Goal: Information Seeking & Learning: Check status

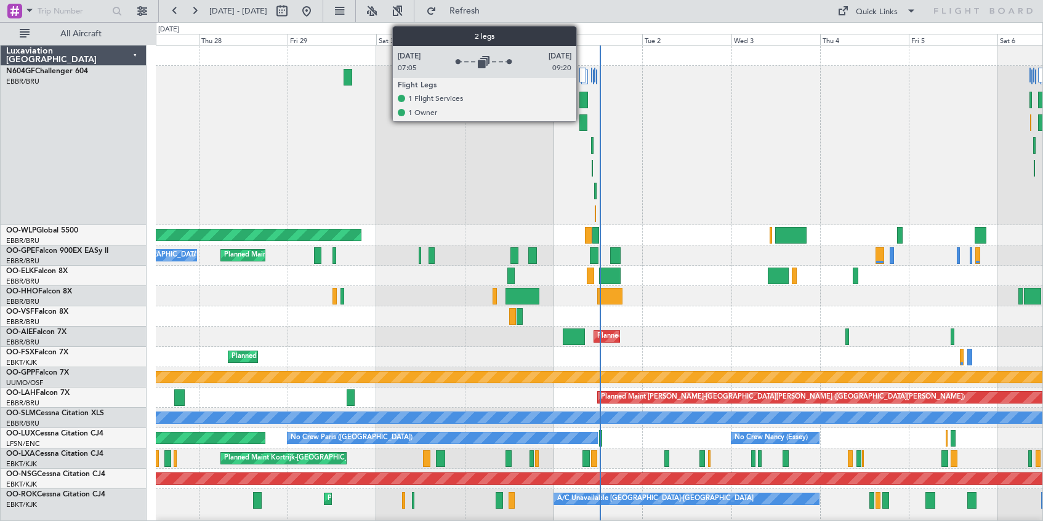
click at [582, 71] on div at bounding box center [582, 75] width 7 height 15
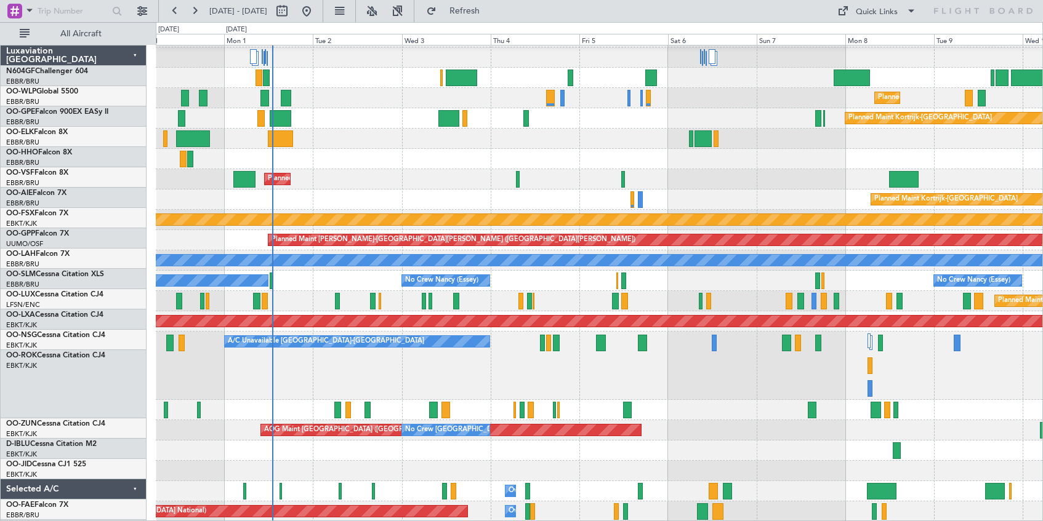
scroll to position [18, 0]
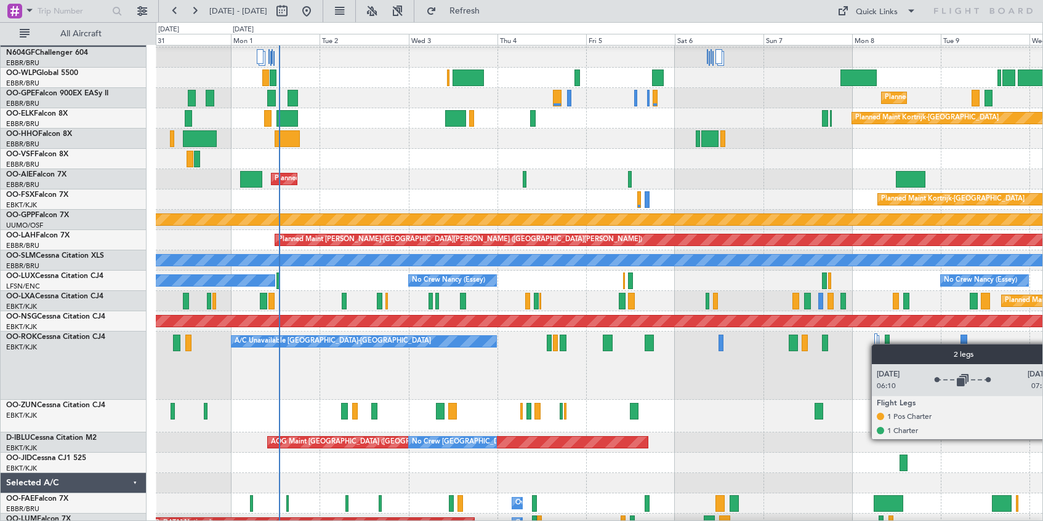
click at [877, 344] on div at bounding box center [876, 341] width 4 height 15
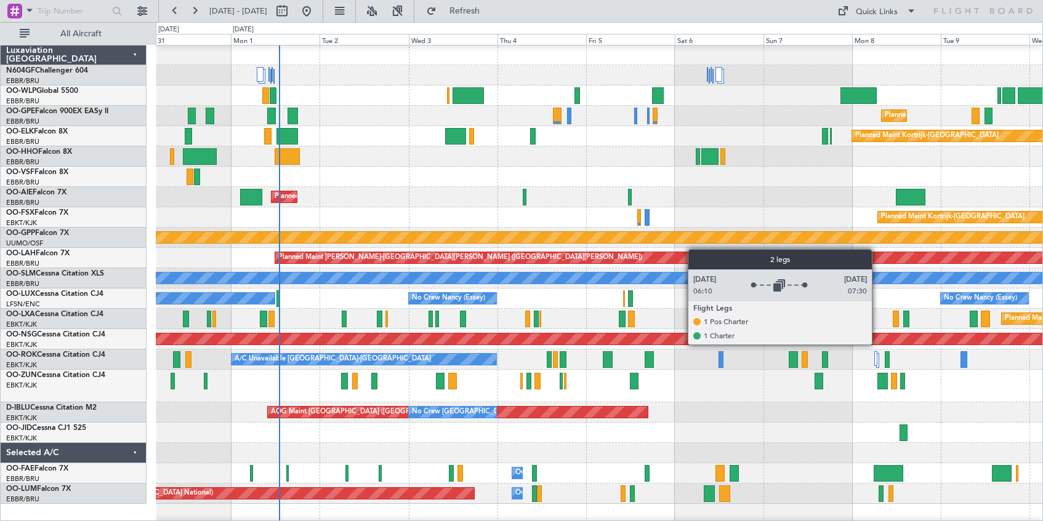
scroll to position [0, 0]
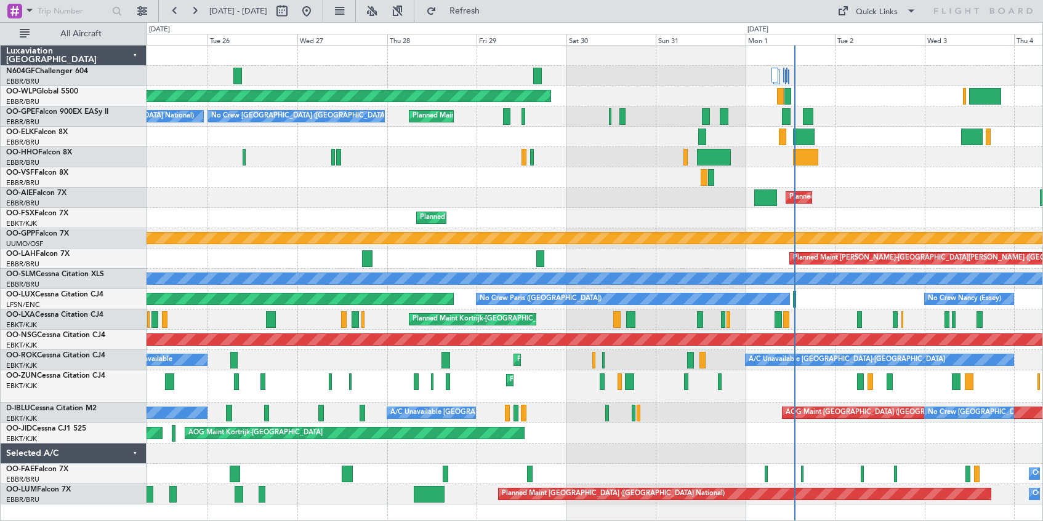
click at [848, 72] on div "Planned Maint [GEOGRAPHIC_DATA] ([GEOGRAPHIC_DATA]) Planned Maint [GEOGRAPHIC_D…" at bounding box center [595, 275] width 896 height 459
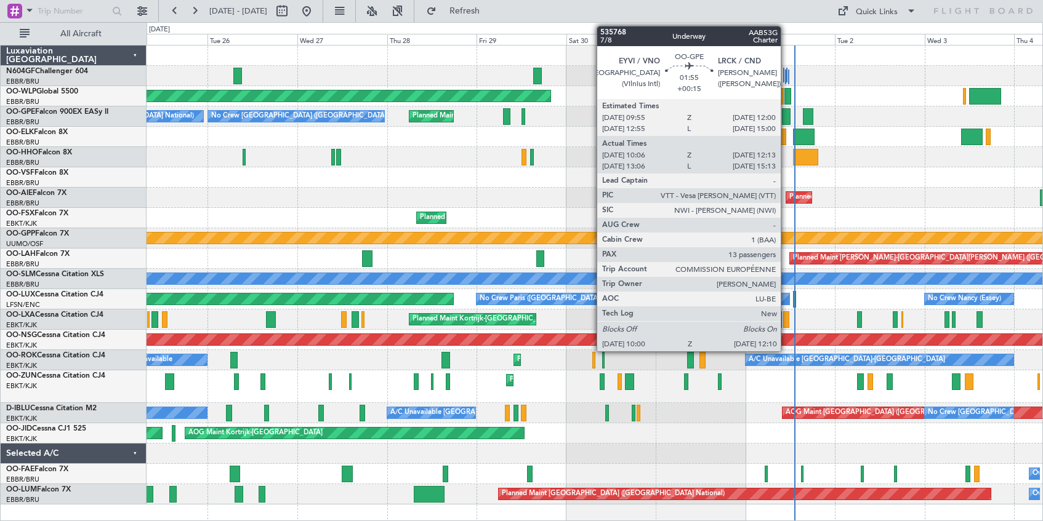
click at [786, 117] on div at bounding box center [786, 116] width 9 height 17
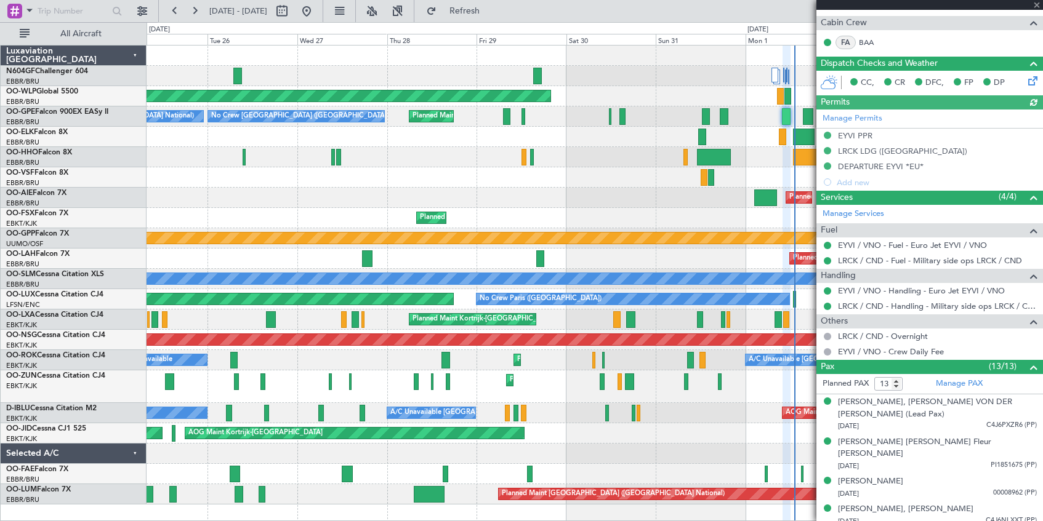
scroll to position [431, 0]
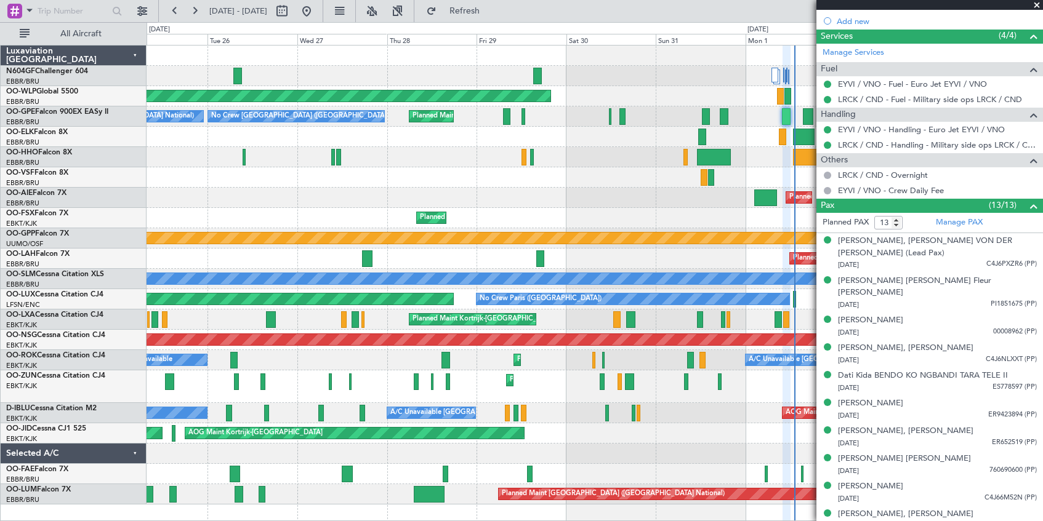
click at [1038, 4] on span at bounding box center [1037, 5] width 12 height 11
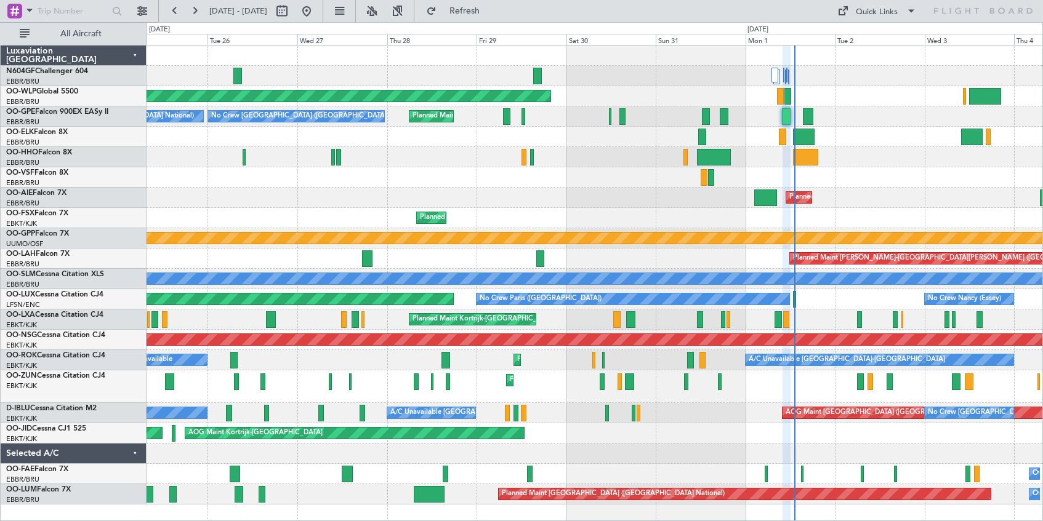
type input "0"
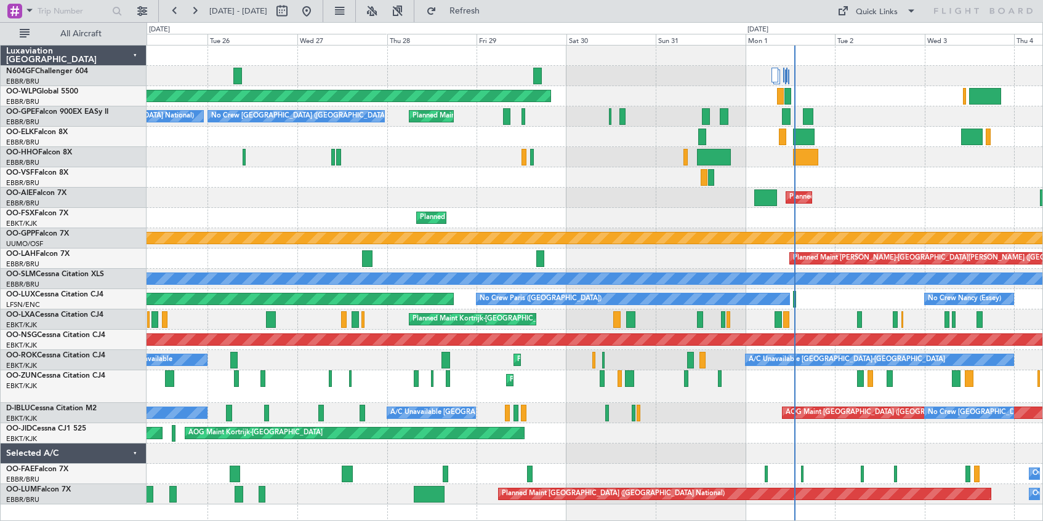
scroll to position [0, 0]
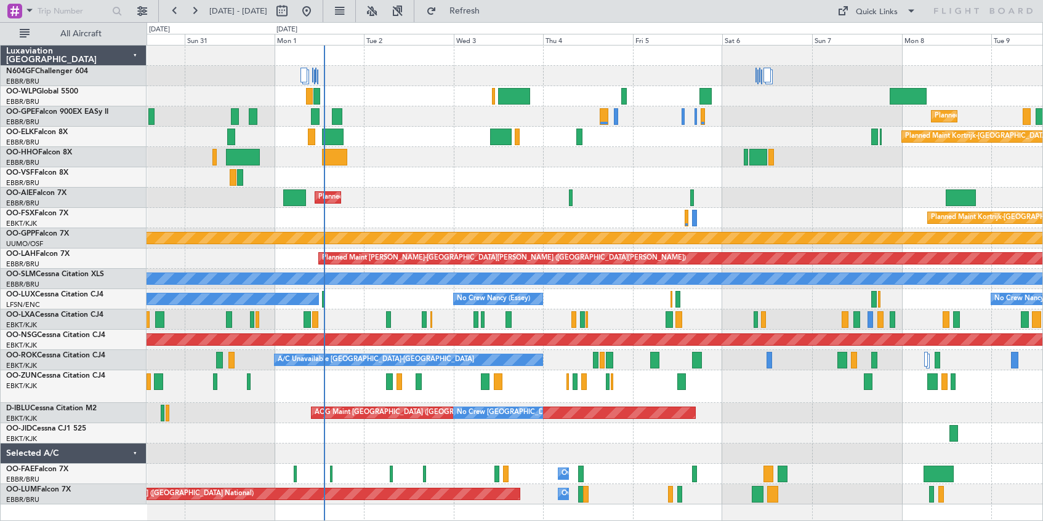
click at [444, 206] on div "Planned Maint [GEOGRAPHIC_DATA] ([GEOGRAPHIC_DATA])" at bounding box center [595, 198] width 896 height 20
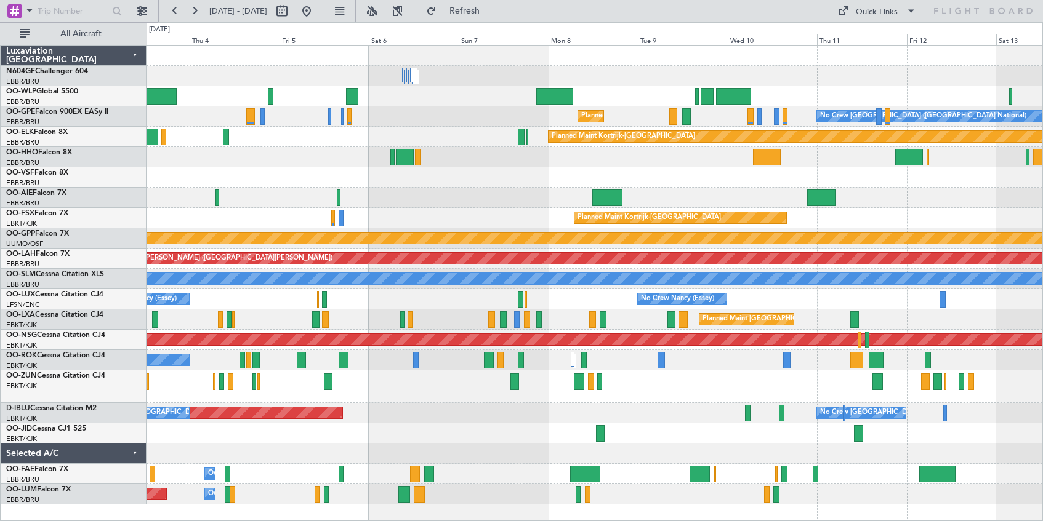
click at [566, 307] on div "No Crew [PERSON_NAME] ([PERSON_NAME]) No Crew [PERSON_NAME] ([PERSON_NAME]) No …" at bounding box center [595, 299] width 896 height 20
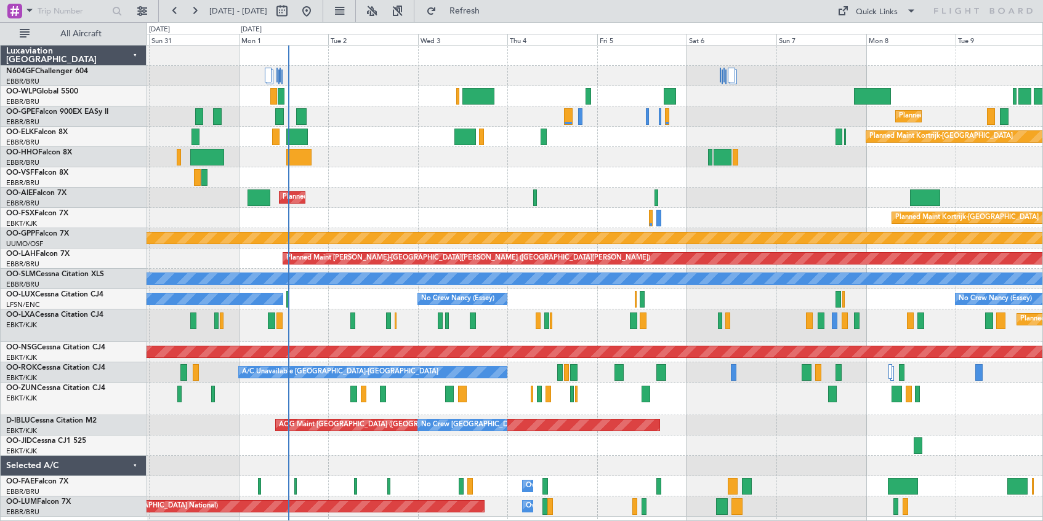
click at [599, 217] on div "Planned Maint Kortrijk-[GEOGRAPHIC_DATA] Planned Maint [GEOGRAPHIC_DATA]-[GEOGR…" at bounding box center [595, 218] width 896 height 20
click at [382, 8] on button at bounding box center [372, 11] width 20 height 20
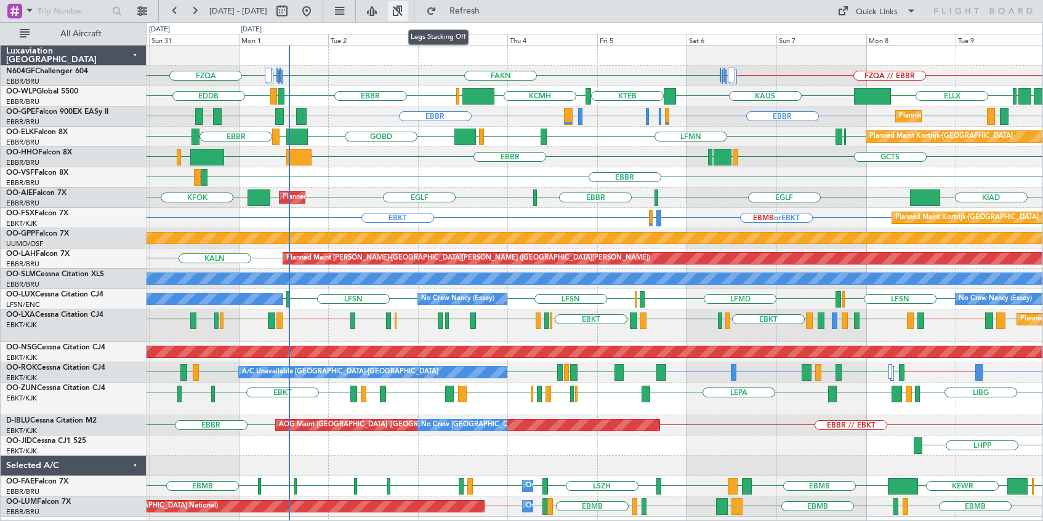
click at [408, 9] on button at bounding box center [398, 11] width 20 height 20
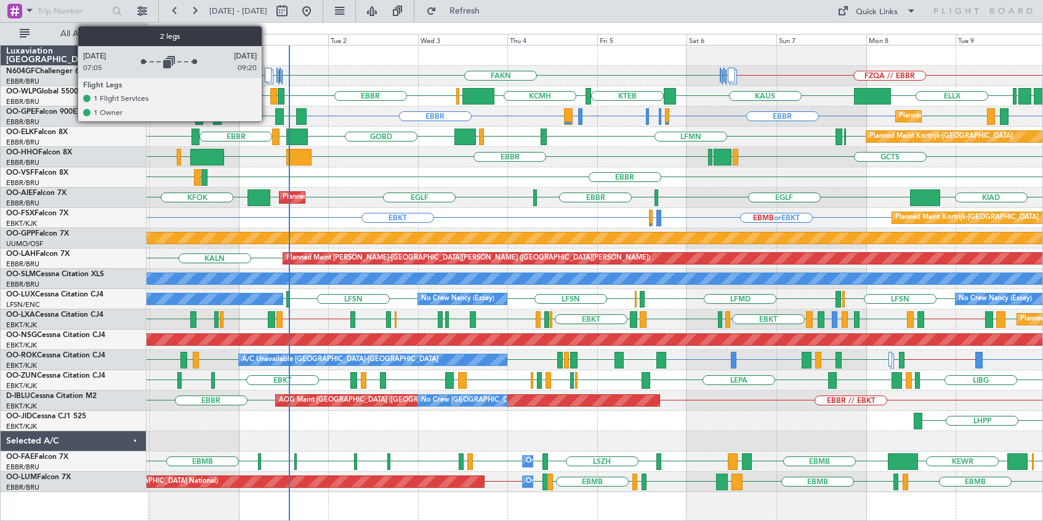
click at [267, 73] on div at bounding box center [268, 75] width 7 height 15
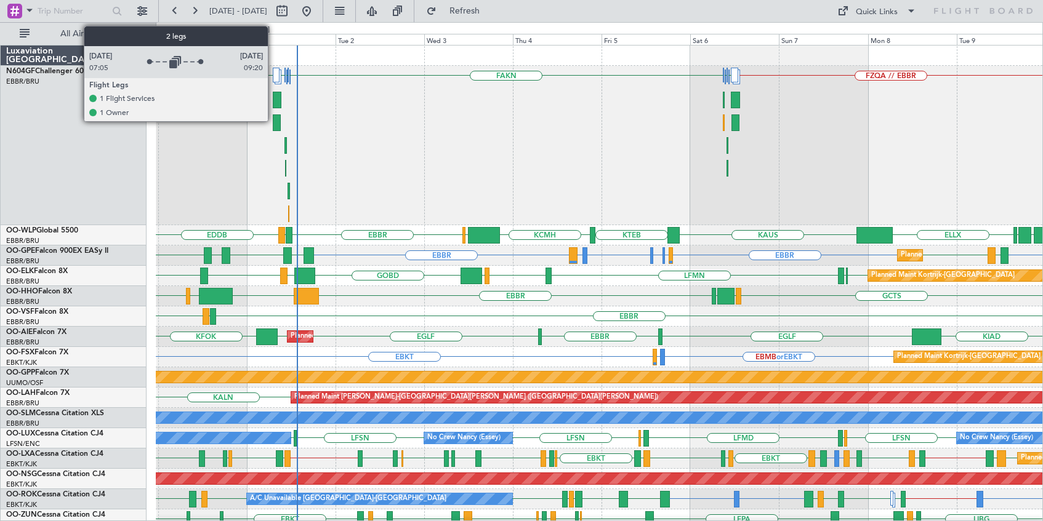
click at [273, 71] on div at bounding box center [276, 75] width 7 height 15
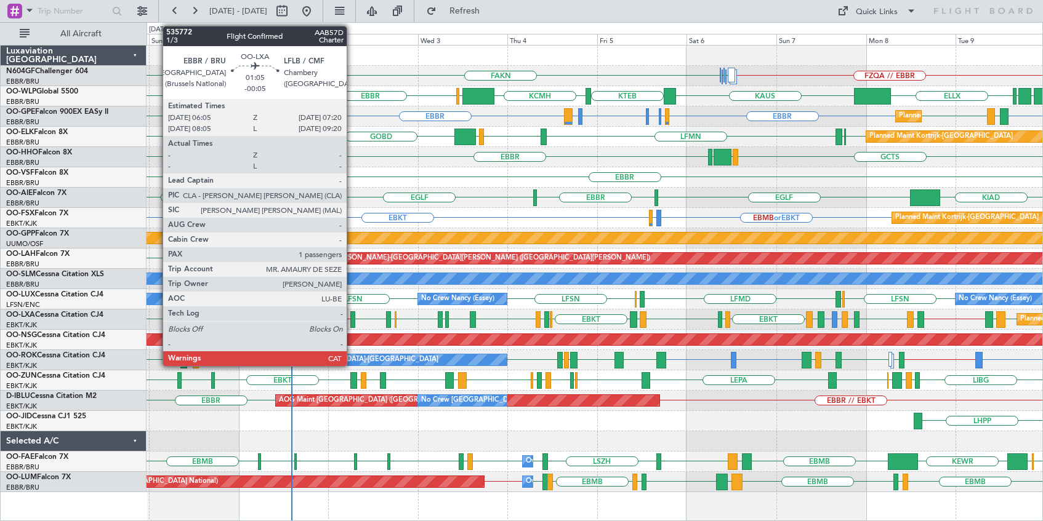
click at [352, 318] on div at bounding box center [352, 320] width 5 height 17
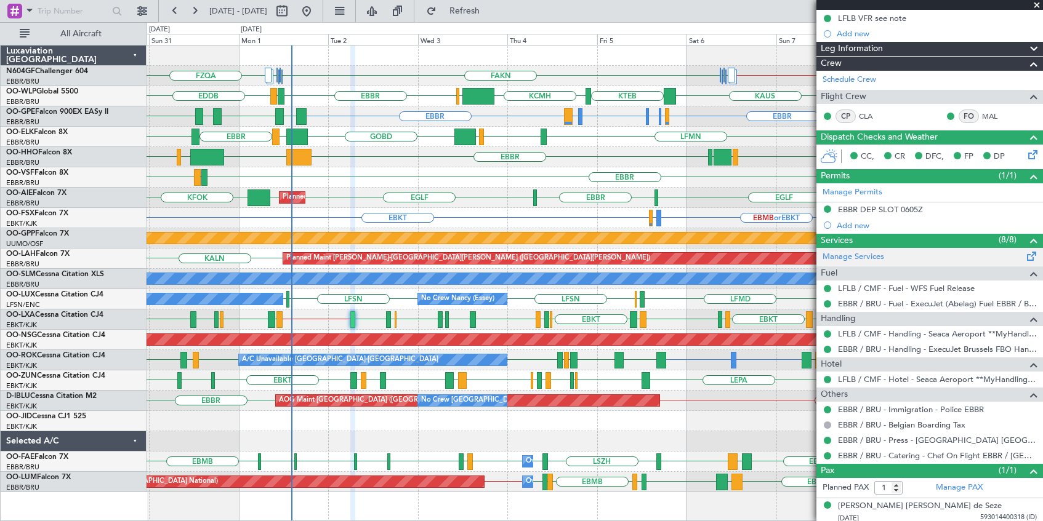
scroll to position [144, 0]
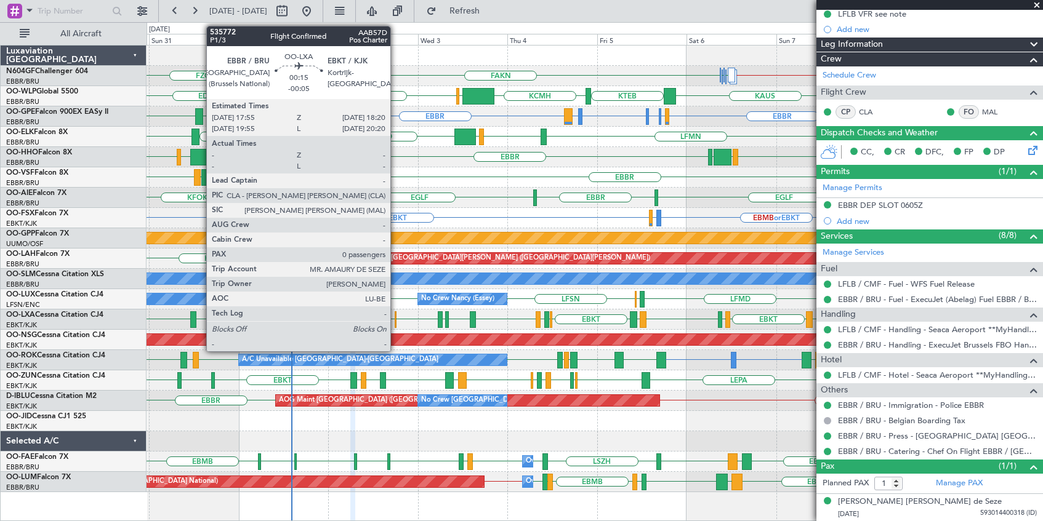
click at [396, 326] on div at bounding box center [396, 320] width 2 height 17
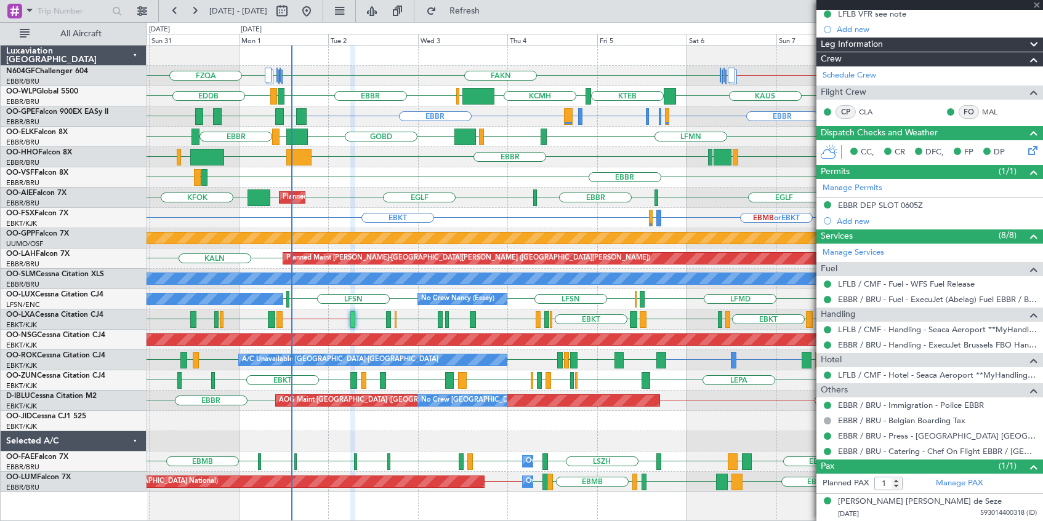
type input "0"
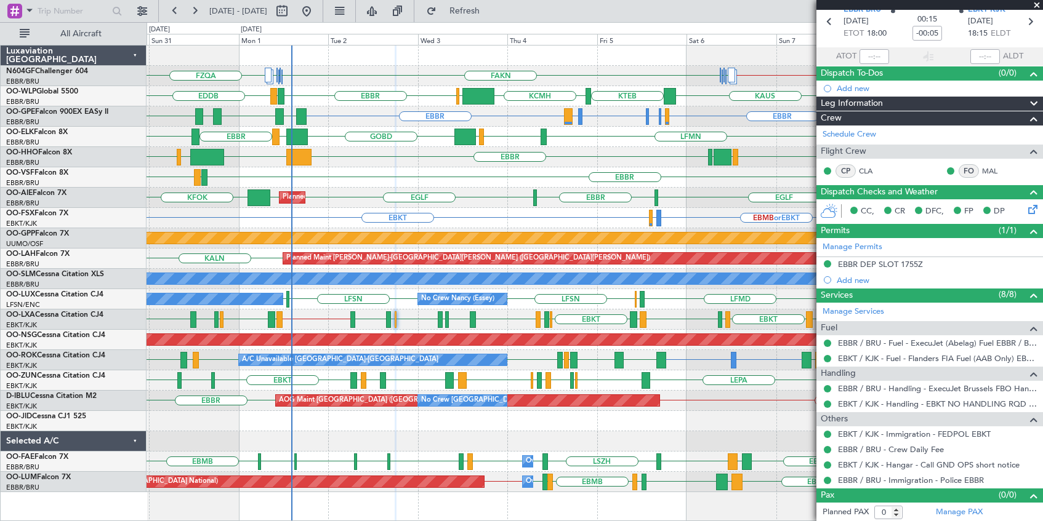
scroll to position [55, 0]
